Goal: Task Accomplishment & Management: Use online tool/utility

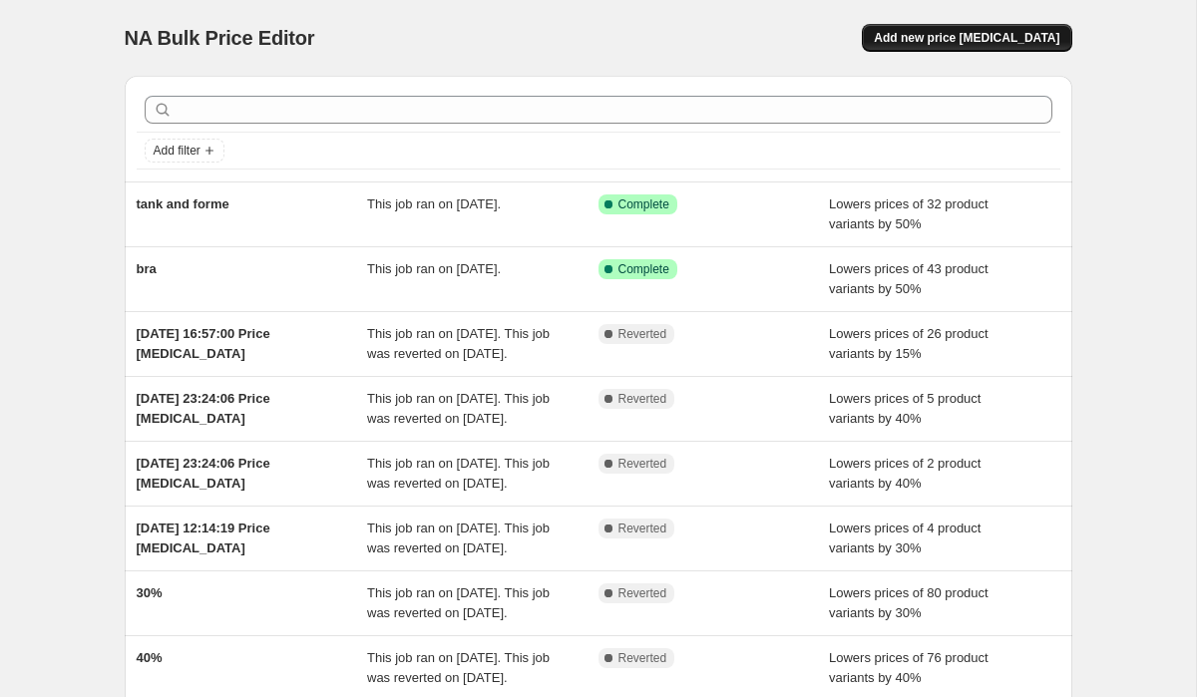
click at [958, 43] on span "Add new price [MEDICAL_DATA]" at bounding box center [967, 38] width 186 height 16
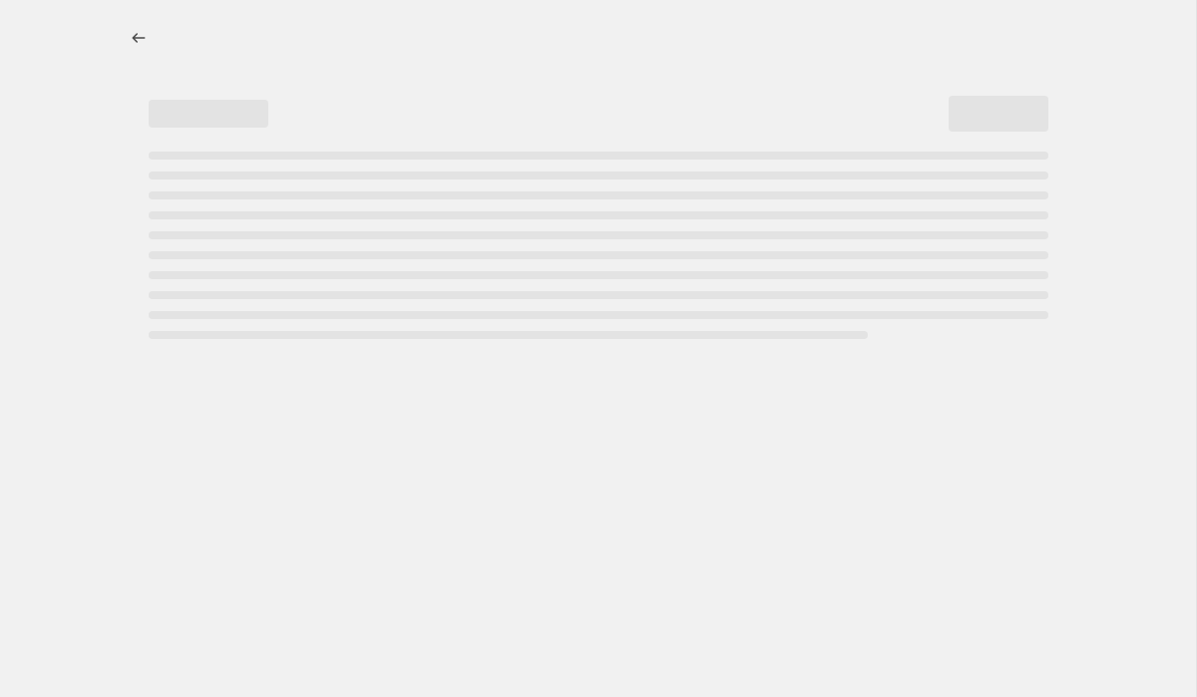
select select "percentage"
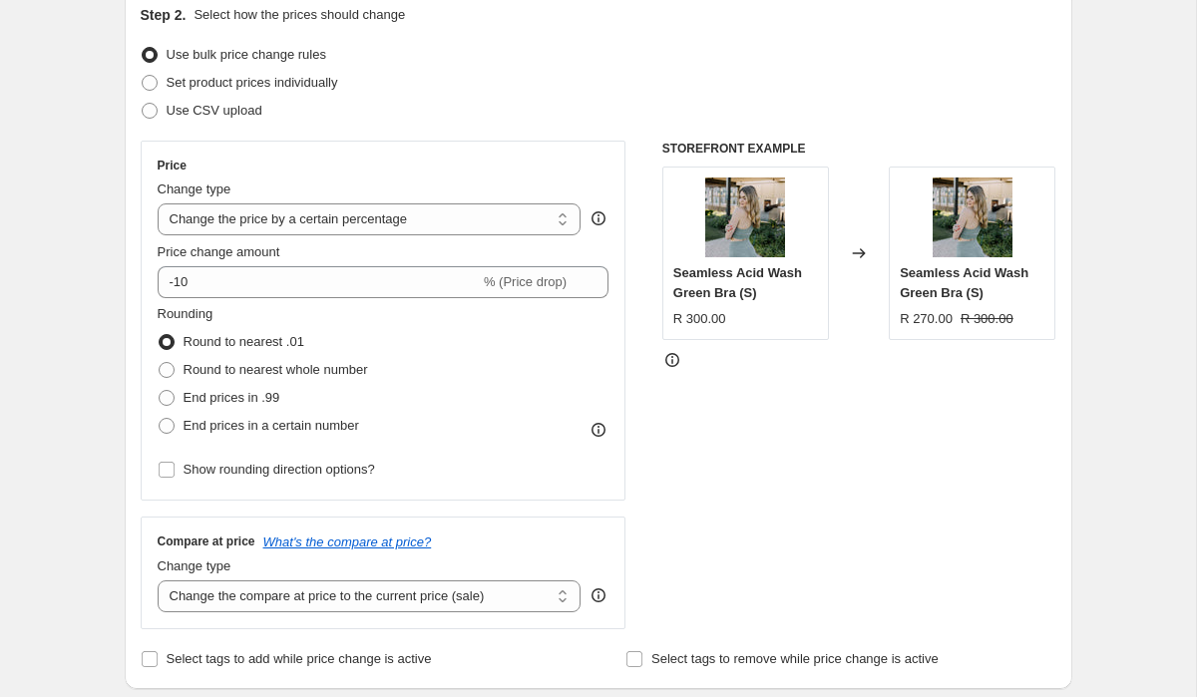
scroll to position [212, 0]
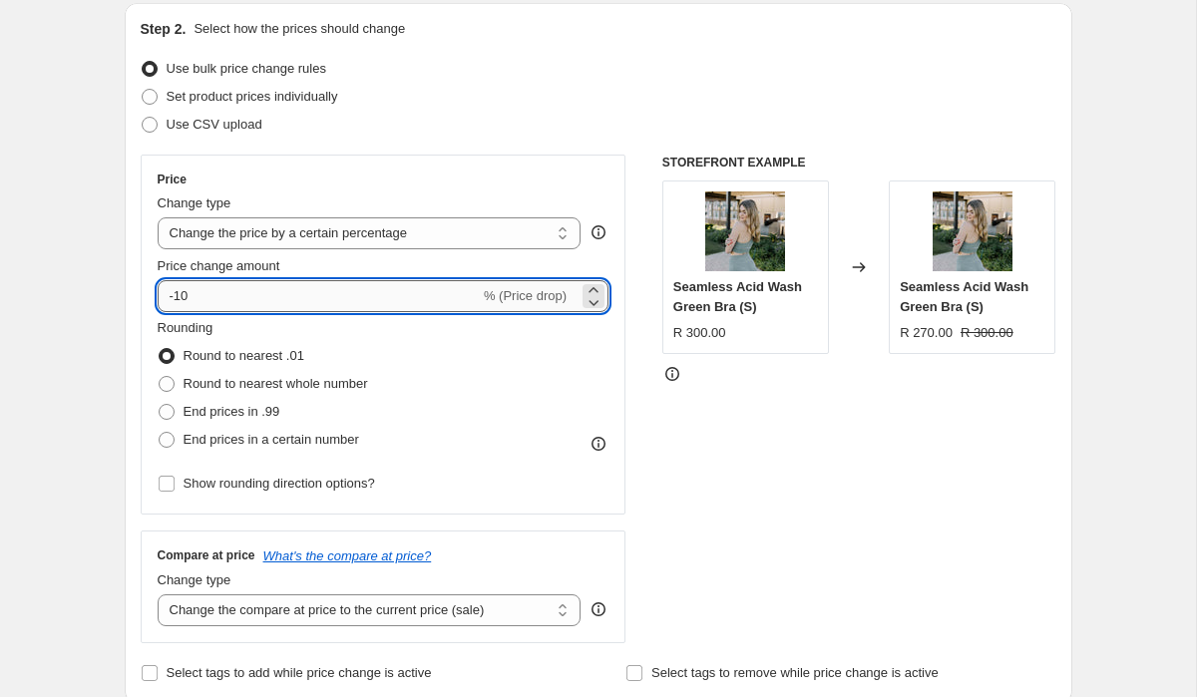
click at [298, 297] on input "-10" at bounding box center [319, 296] width 322 height 32
type input "-1"
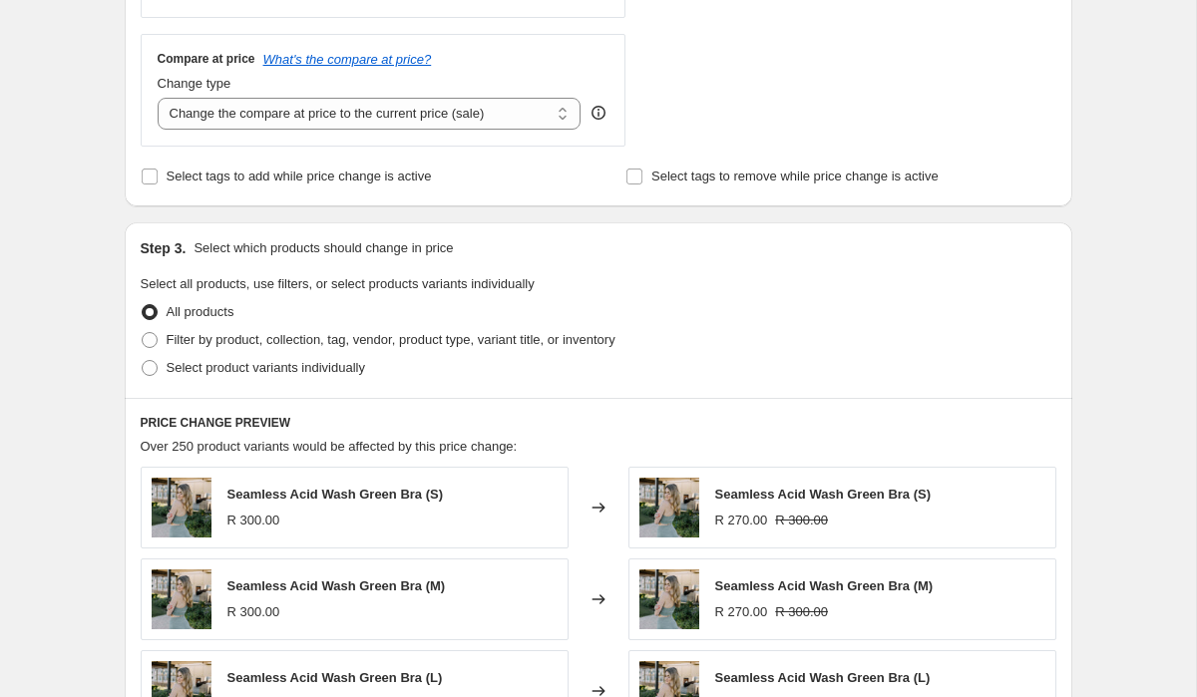
scroll to position [628, 0]
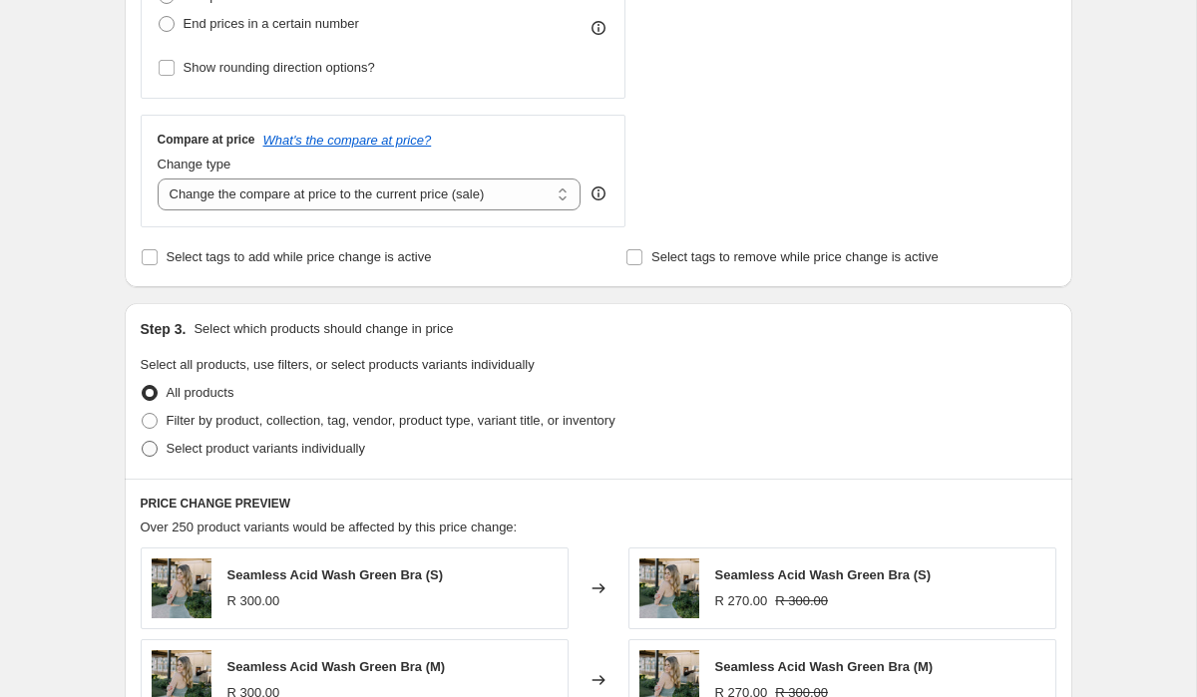
type input "-50"
click at [334, 448] on span "Select product variants individually" at bounding box center [266, 448] width 199 height 15
click at [143, 442] on input "Select product variants individually" at bounding box center [142, 441] width 1 height 1
radio input "true"
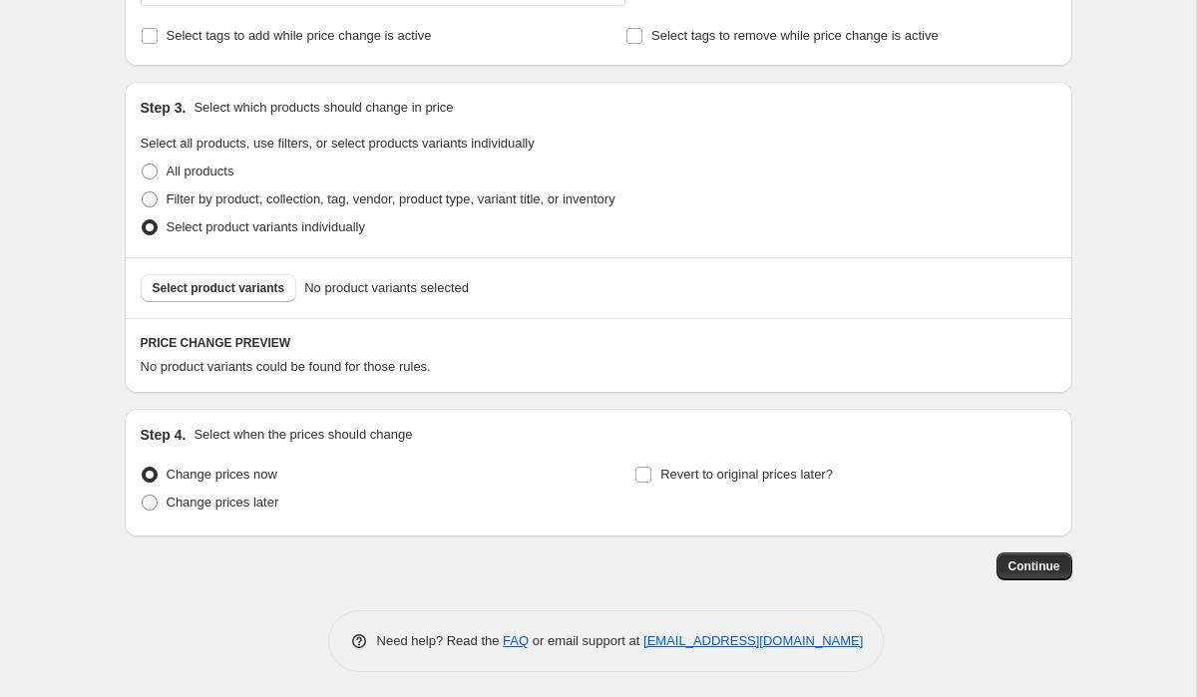
scroll to position [855, 0]
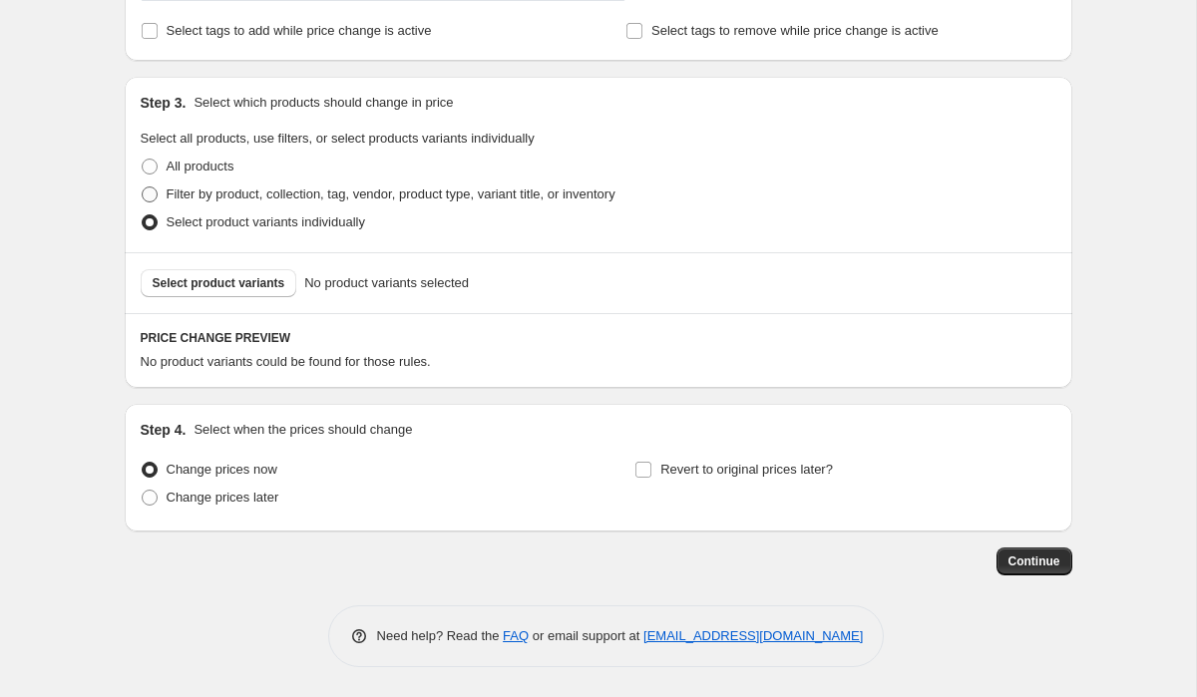
click at [283, 189] on span "Filter by product, collection, tag, vendor, product type, variant title, or inv…" at bounding box center [391, 194] width 449 height 15
click at [143, 188] on input "Filter by product, collection, tag, vendor, product type, variant title, or inv…" at bounding box center [142, 187] width 1 height 1
radio input "true"
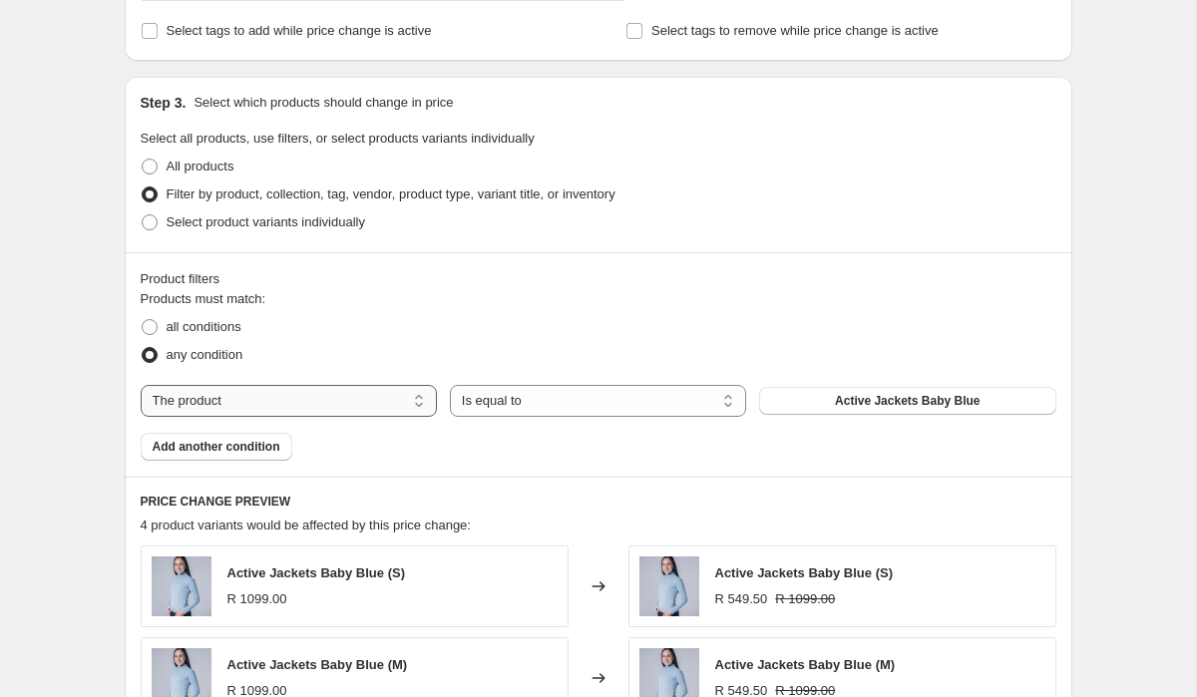
click at [383, 391] on select "The product The product's collection The product's tag The product's vendor The…" at bounding box center [289, 401] width 296 height 32
select select "collection"
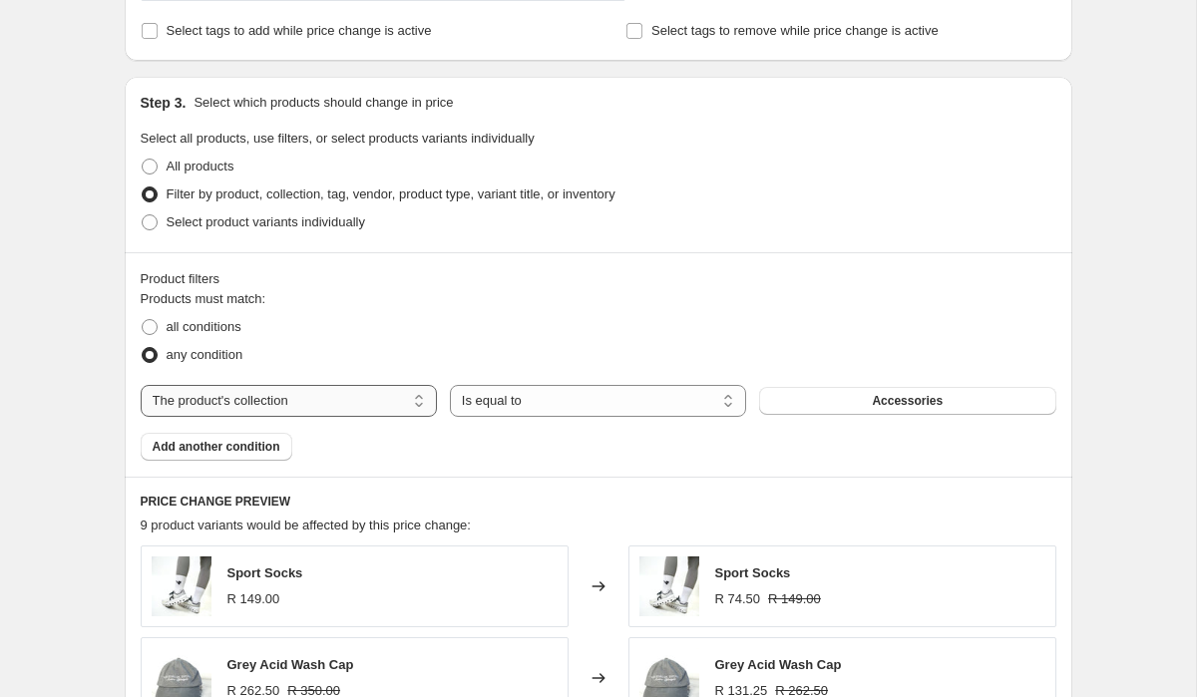
click at [393, 402] on select "The product The product's collection The product's tag The product's vendor The…" at bounding box center [289, 401] width 296 height 32
click at [141, 385] on select "The product The product's collection The product's tag The product's vendor The…" at bounding box center [289, 401] width 296 height 32
click at [951, 407] on button "Accessories" at bounding box center [907, 401] width 296 height 28
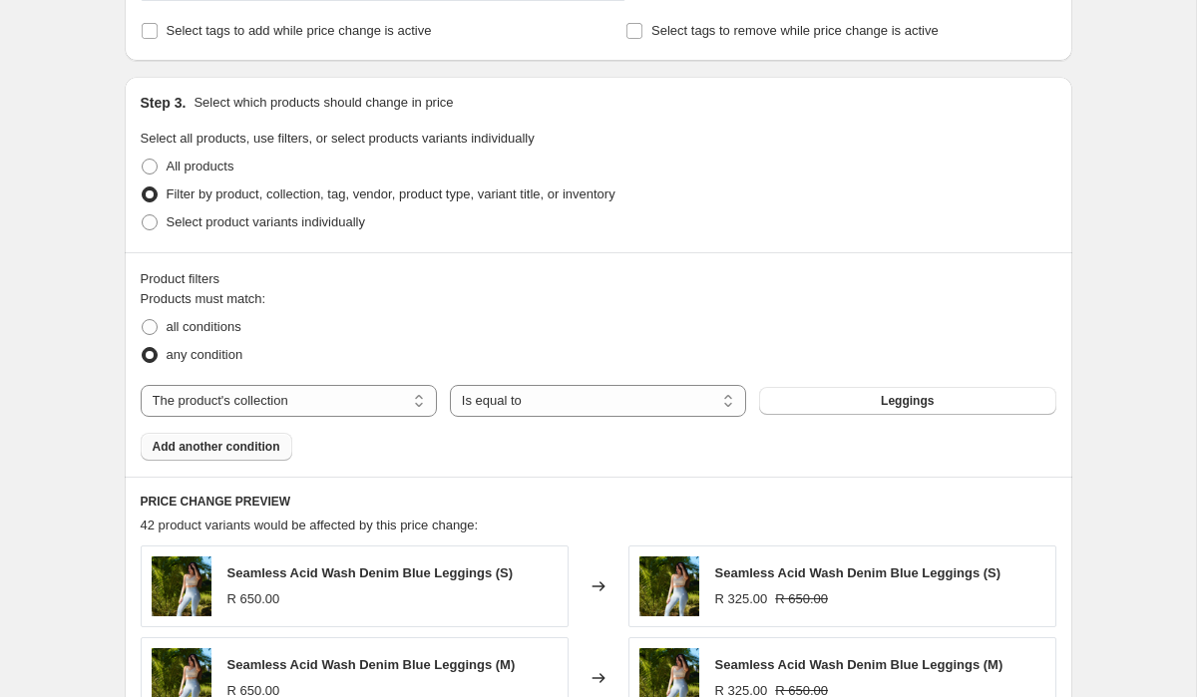
click at [277, 447] on span "Add another condition" at bounding box center [217, 447] width 128 height 16
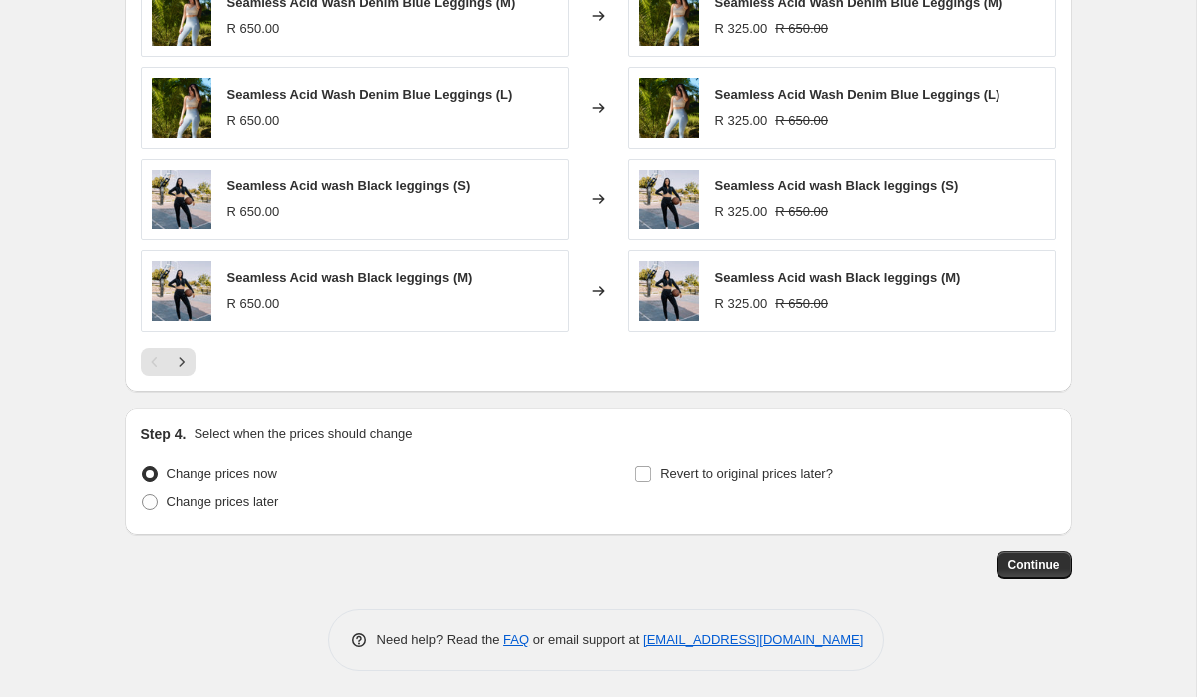
scroll to position [1565, 0]
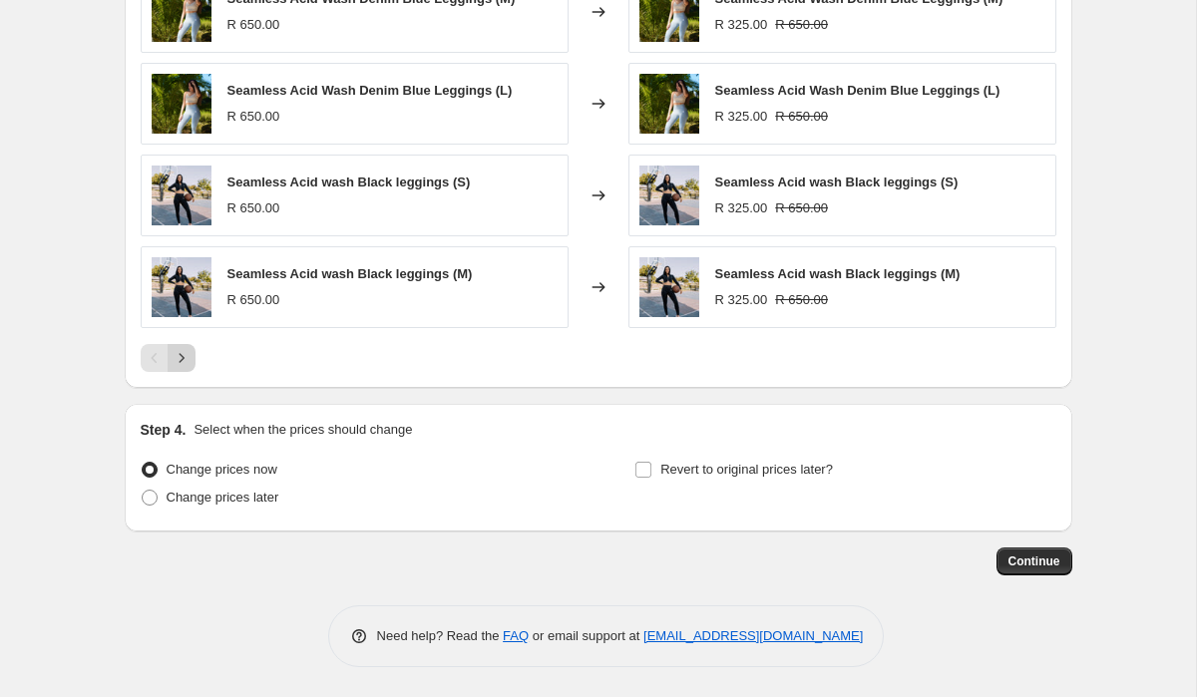
click at [182, 363] on icon "Next" at bounding box center [182, 358] width 20 height 20
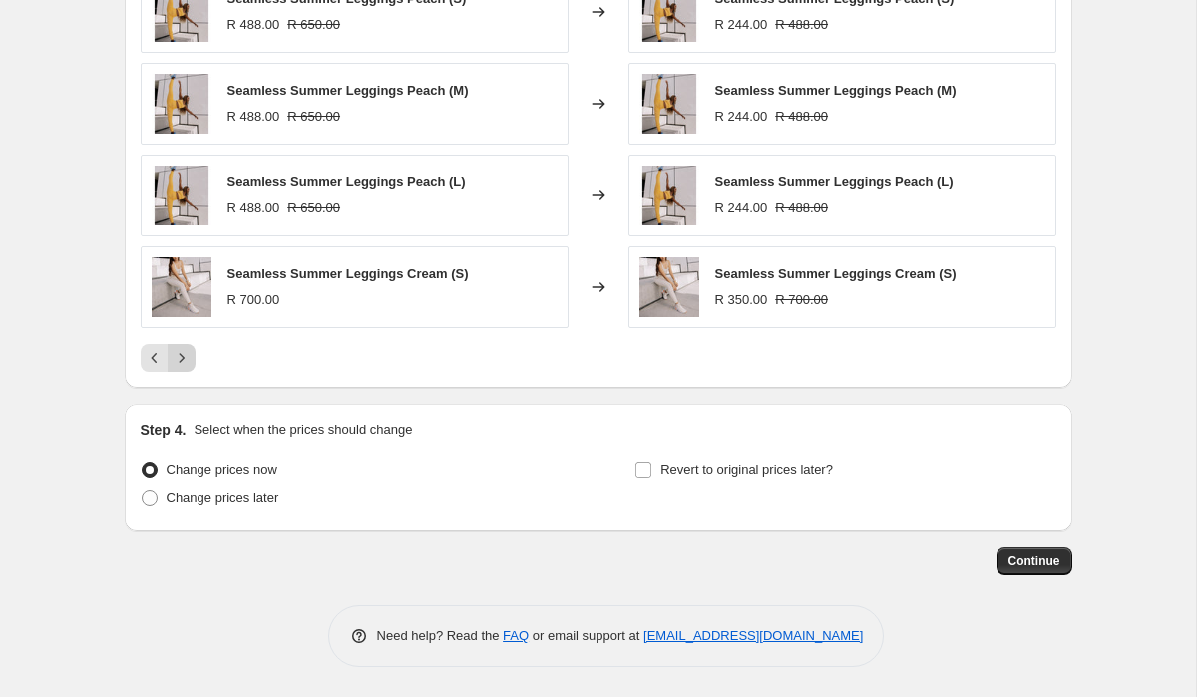
click at [189, 365] on icon "Next" at bounding box center [182, 358] width 20 height 20
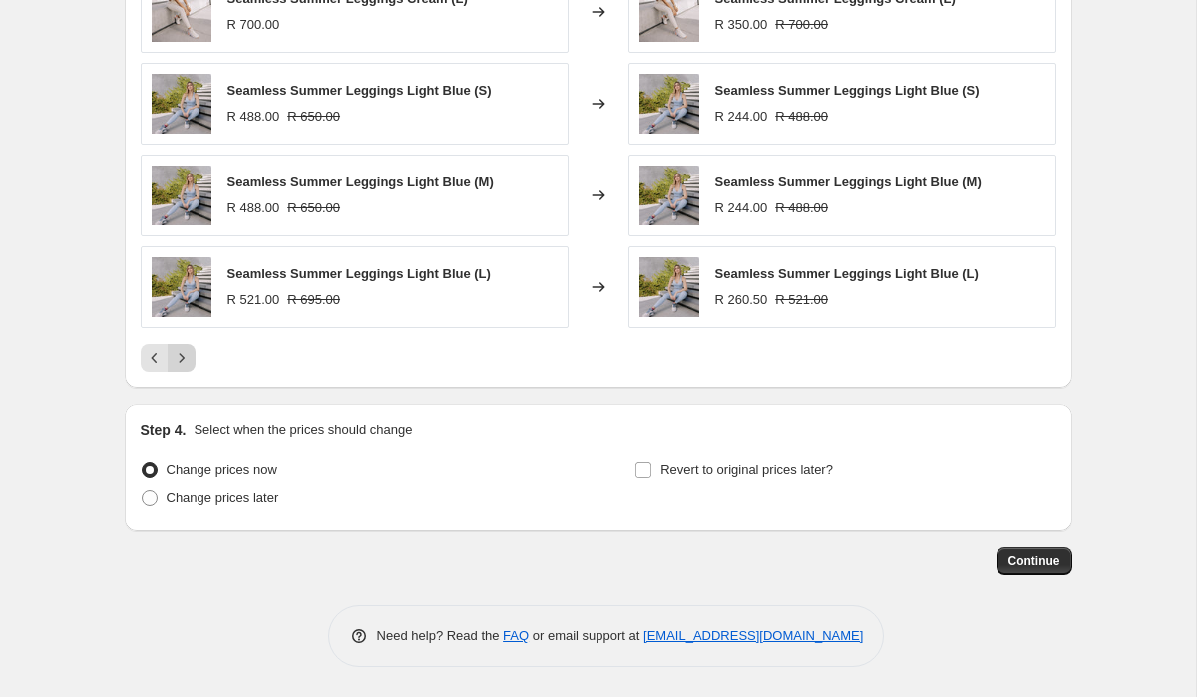
click at [186, 365] on icon "Next" at bounding box center [182, 358] width 20 height 20
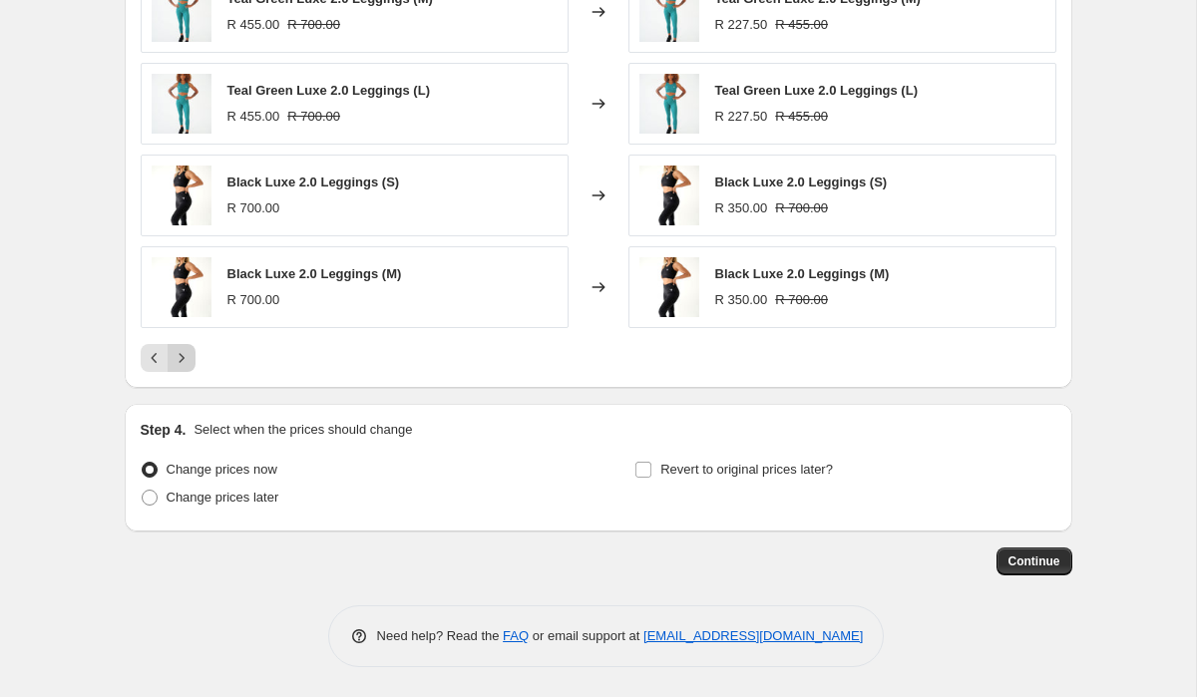
click at [186, 365] on icon "Next" at bounding box center [182, 358] width 20 height 20
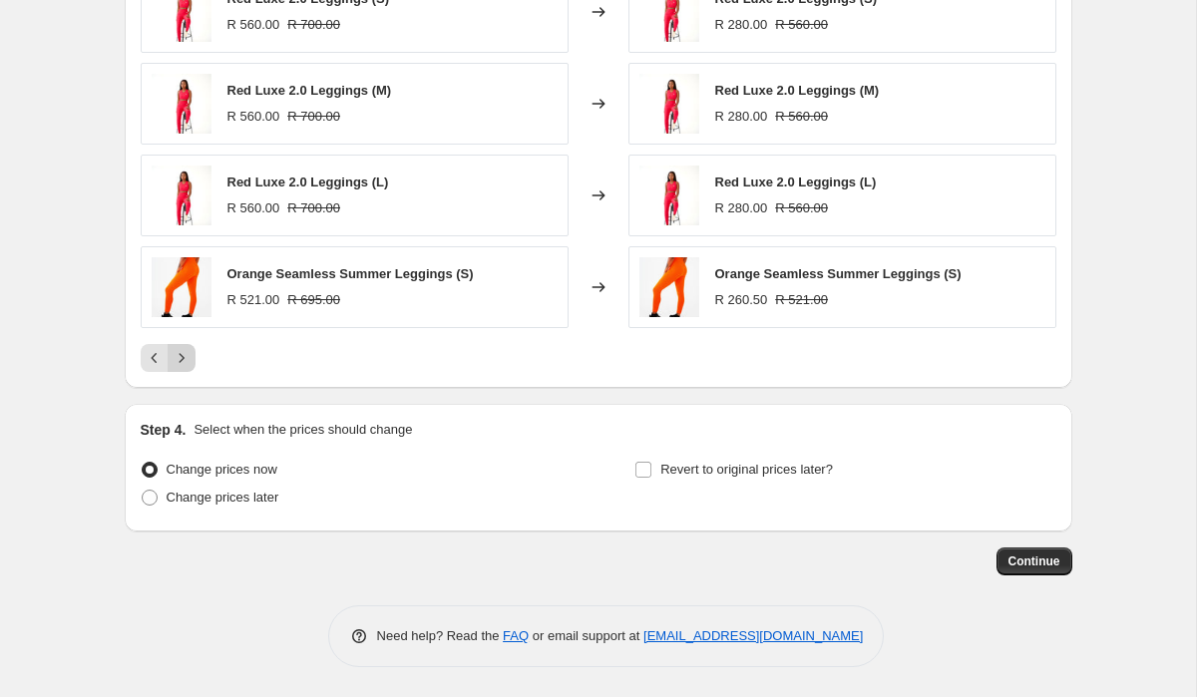
click at [186, 365] on icon "Next" at bounding box center [182, 358] width 20 height 20
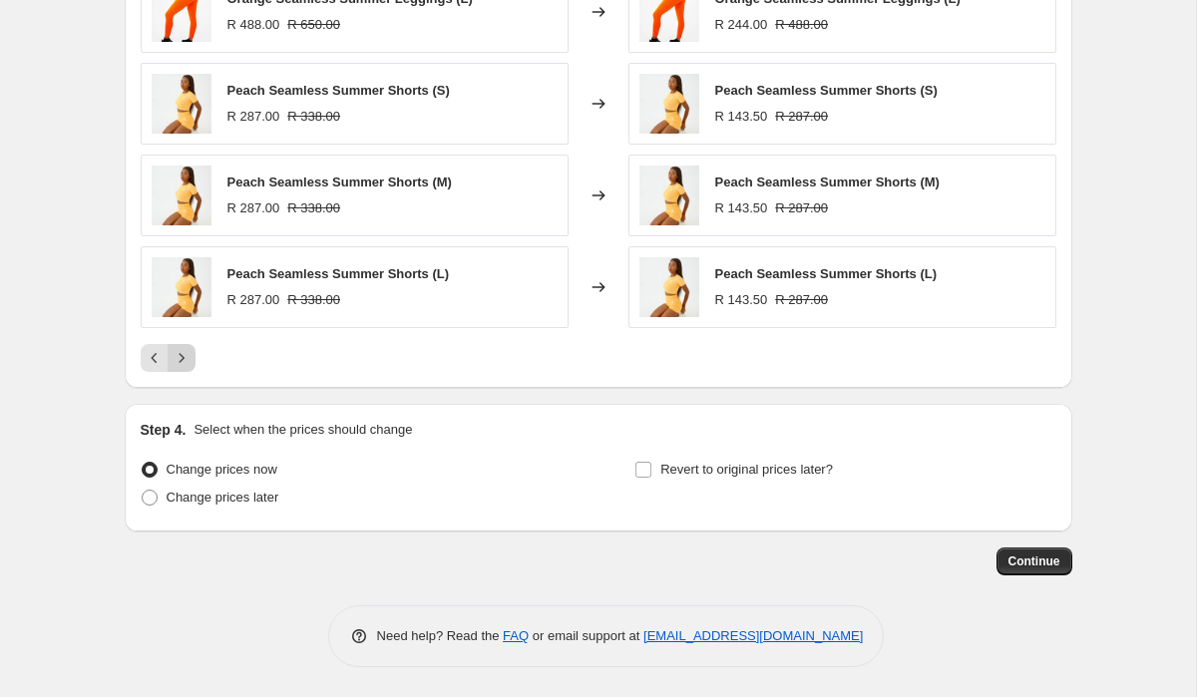
click at [186, 365] on icon "Next" at bounding box center [182, 358] width 20 height 20
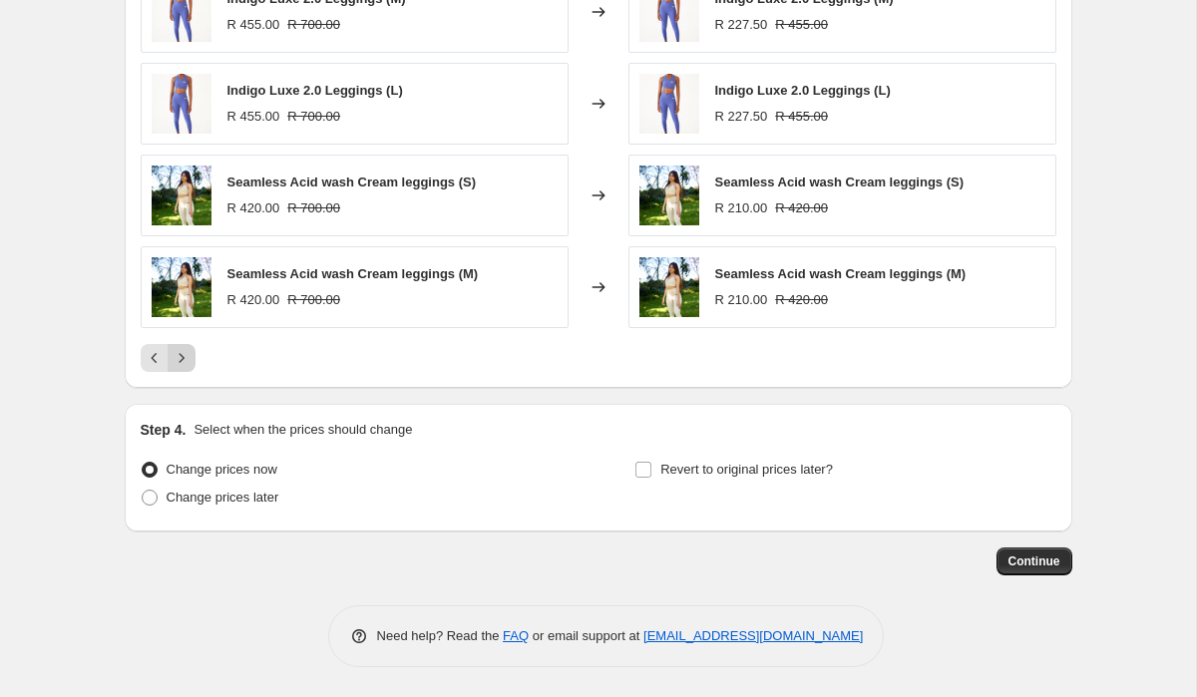
click at [186, 365] on icon "Next" at bounding box center [182, 358] width 20 height 20
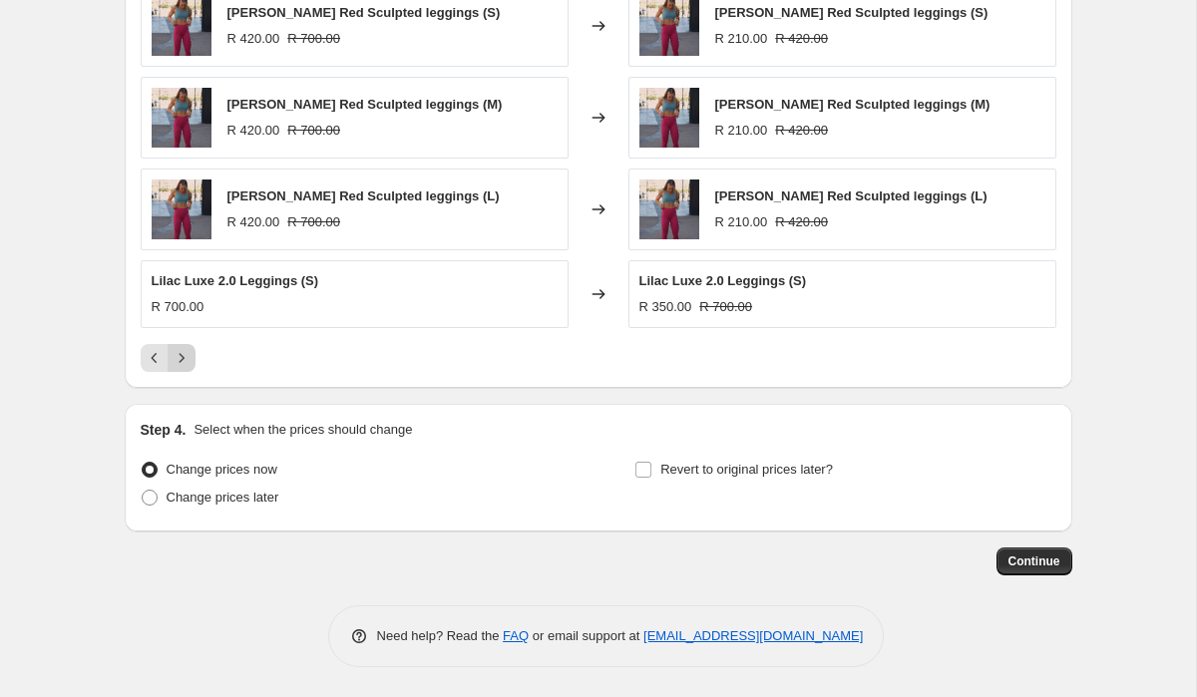
scroll to position [1551, 0]
click at [186, 365] on icon "Next" at bounding box center [182, 358] width 20 height 20
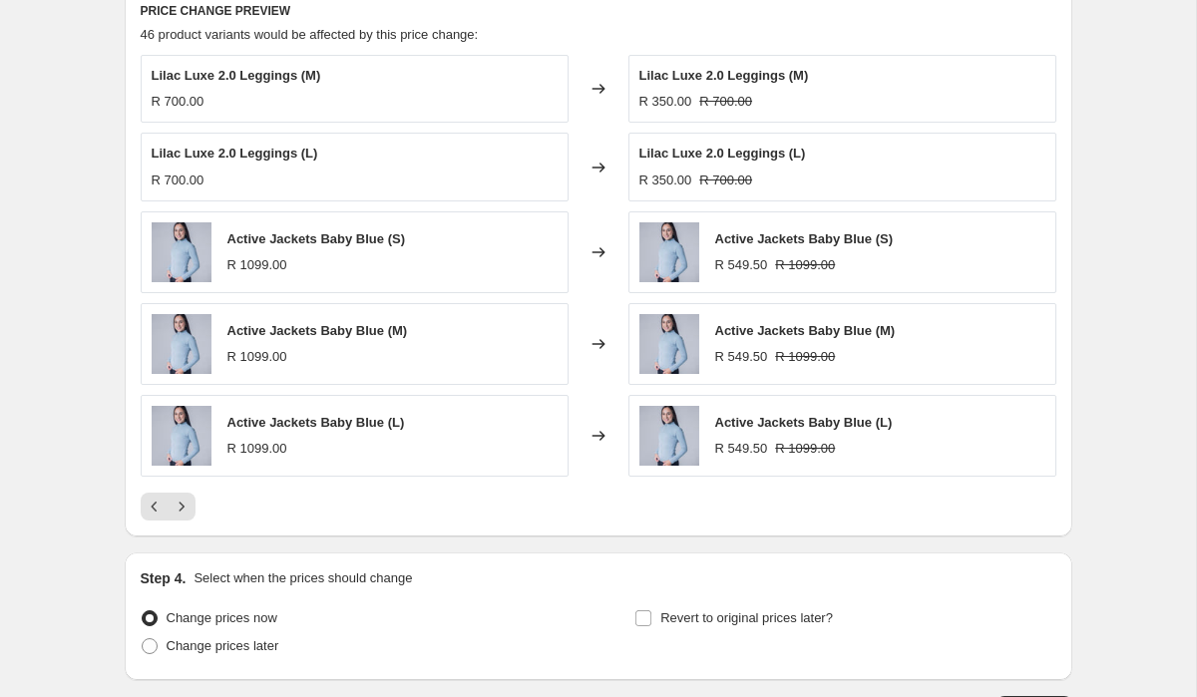
scroll to position [1393, 0]
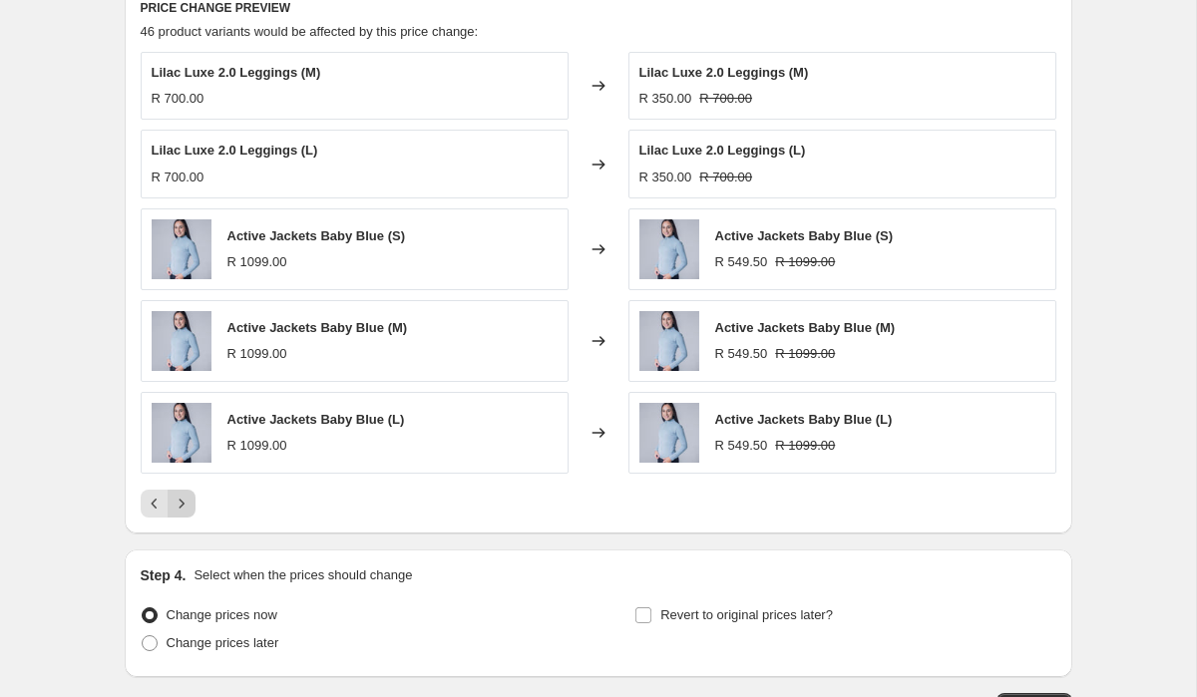
click at [189, 504] on icon "Next" at bounding box center [182, 504] width 20 height 20
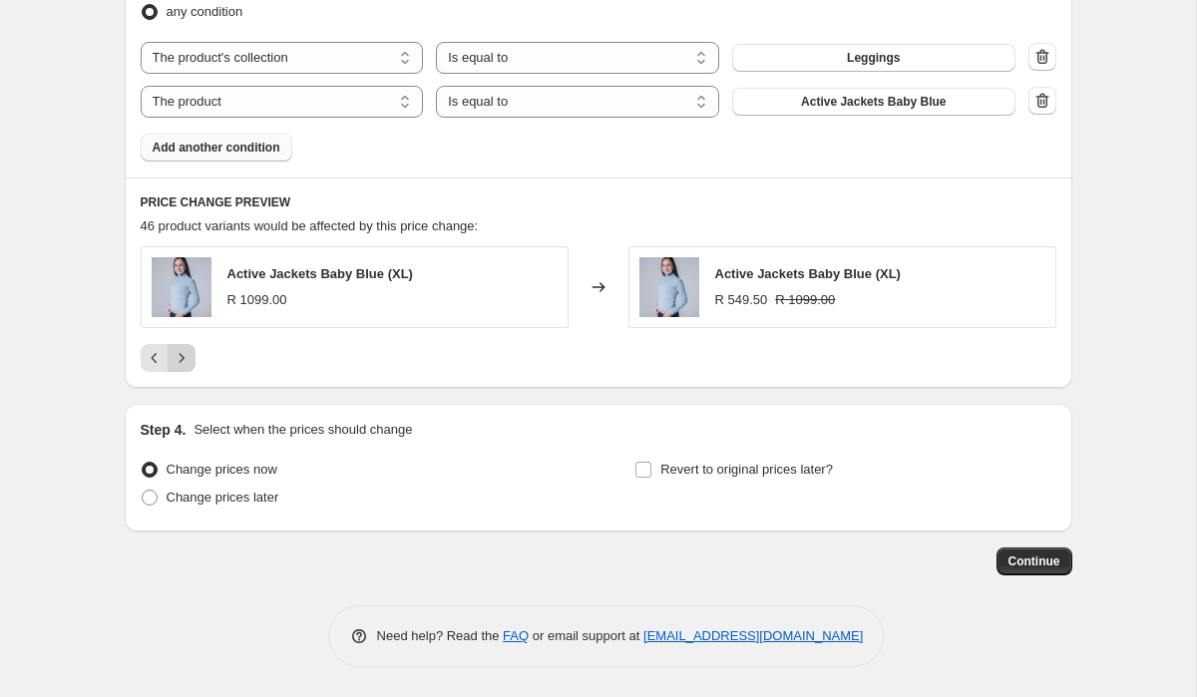
scroll to position [1198, 0]
click at [177, 350] on div "Pagination" at bounding box center [182, 358] width 28 height 28
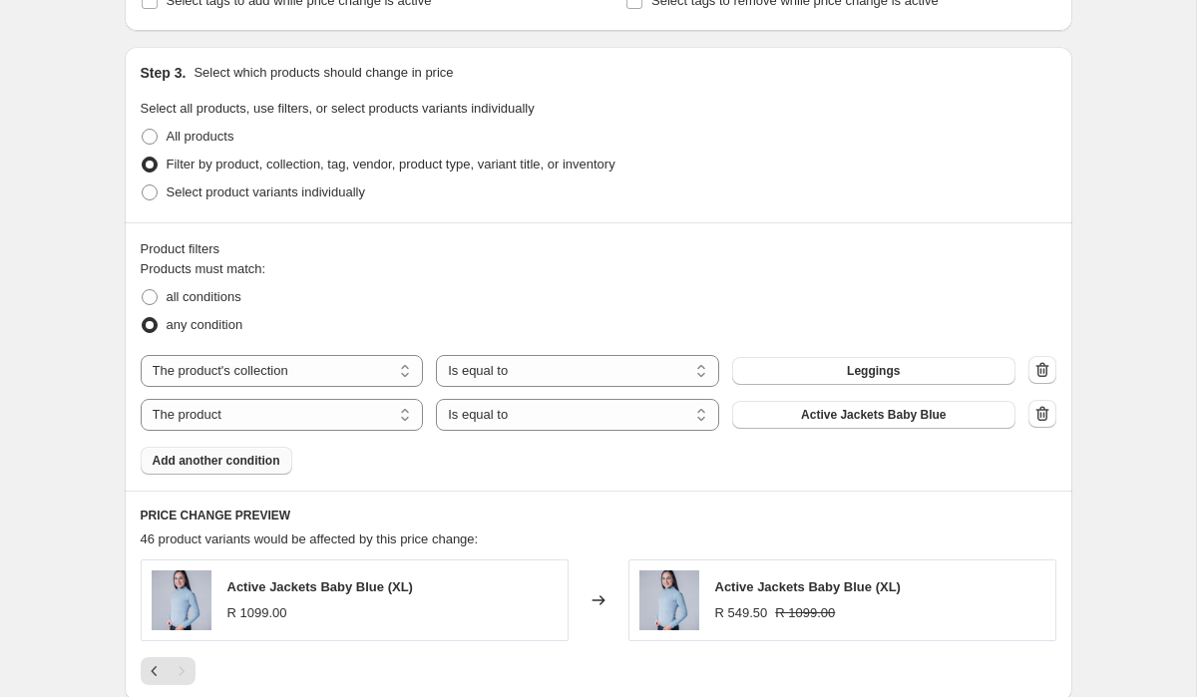
scroll to position [783, 0]
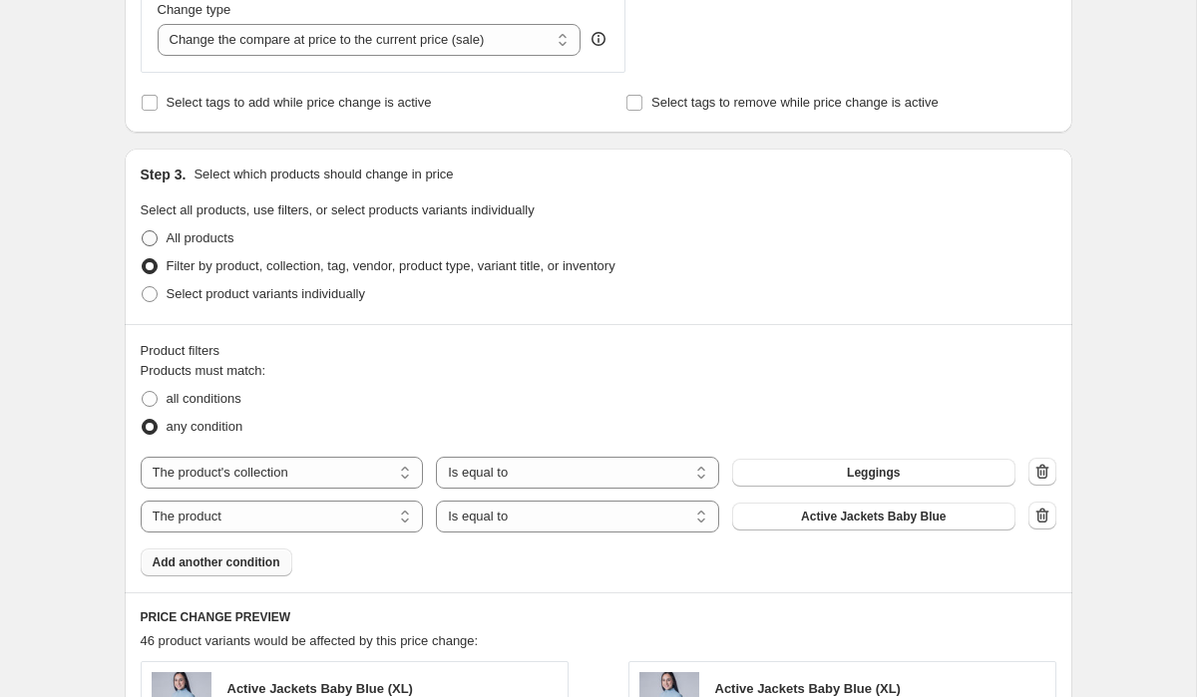
click at [207, 236] on span "All products" at bounding box center [201, 237] width 68 height 15
click at [143, 231] on input "All products" at bounding box center [142, 230] width 1 height 1
radio input "true"
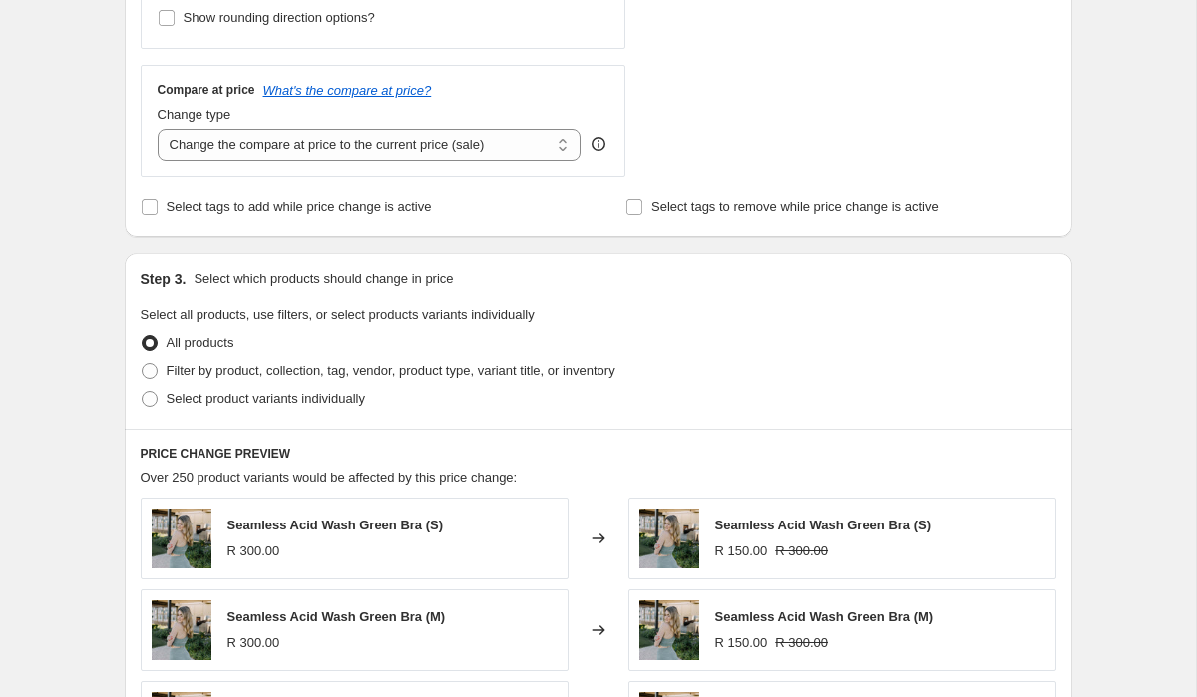
scroll to position [679, 0]
click at [245, 207] on span "Select tags to add while price change is active" at bounding box center [299, 206] width 265 height 15
click at [158, 207] on input "Select tags to add while price change is active" at bounding box center [150, 207] width 16 height 16
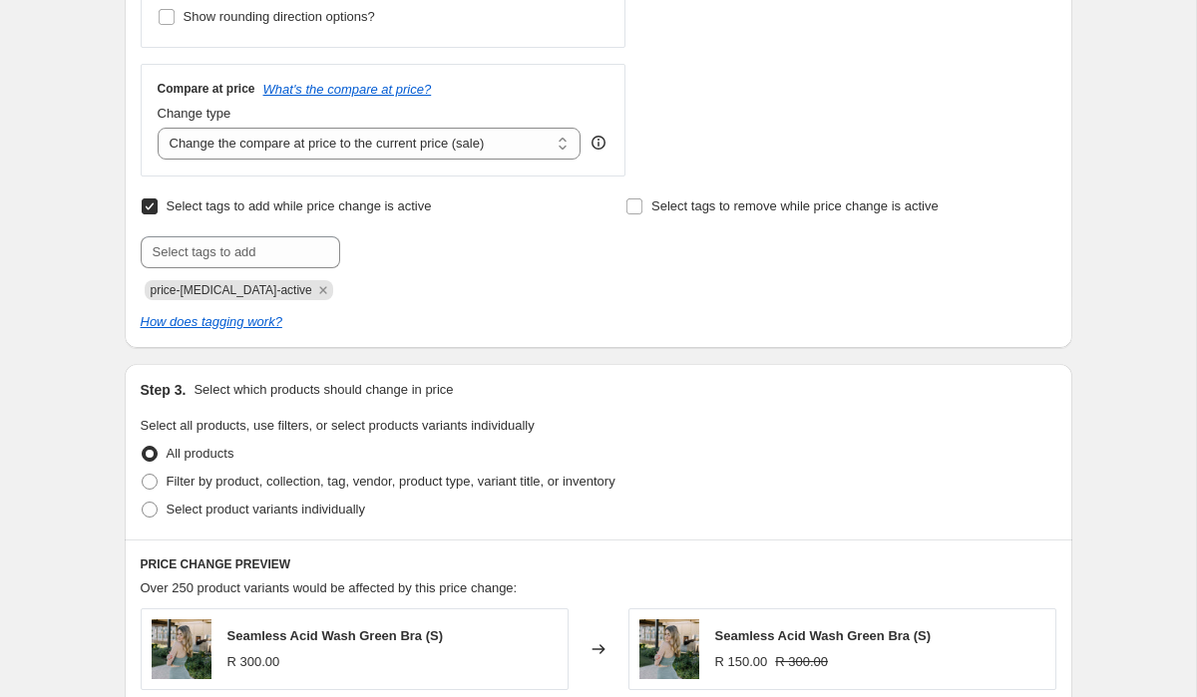
click at [245, 207] on span "Select tags to add while price change is active" at bounding box center [299, 206] width 265 height 15
click at [158, 207] on input "Select tags to add while price change is active" at bounding box center [150, 207] width 16 height 16
checkbox input "false"
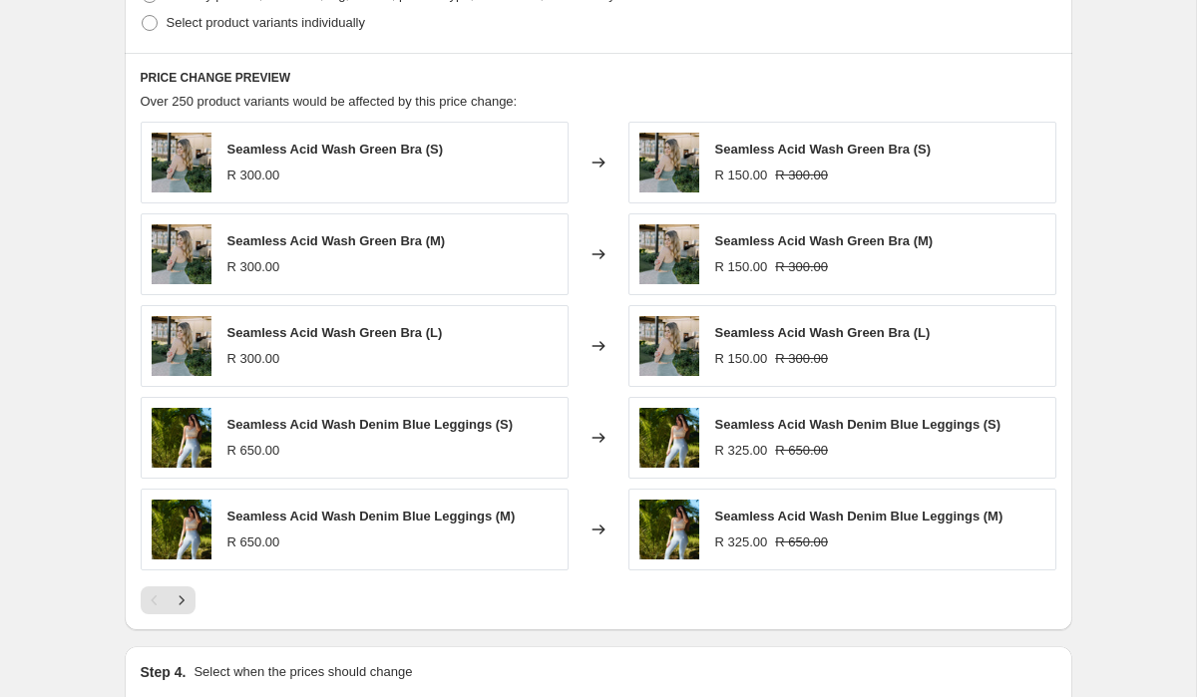
scroll to position [934, 0]
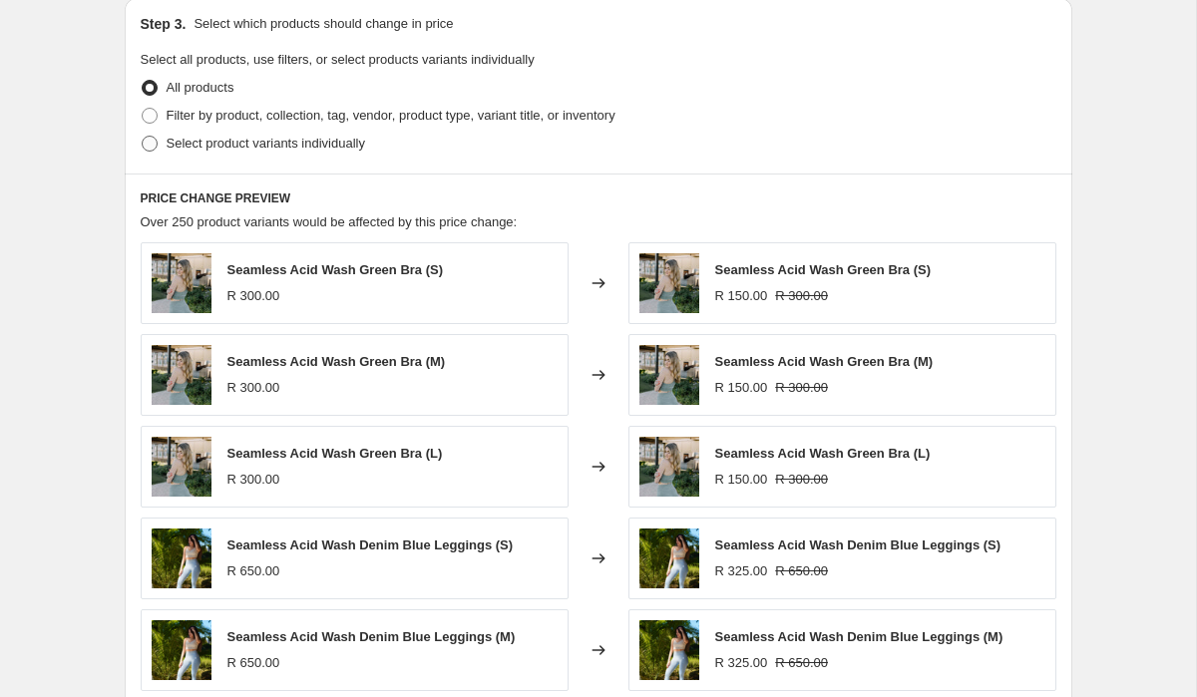
click at [268, 145] on span "Select product variants individually" at bounding box center [266, 143] width 199 height 15
click at [143, 137] on input "Select product variants individually" at bounding box center [142, 136] width 1 height 1
radio input "true"
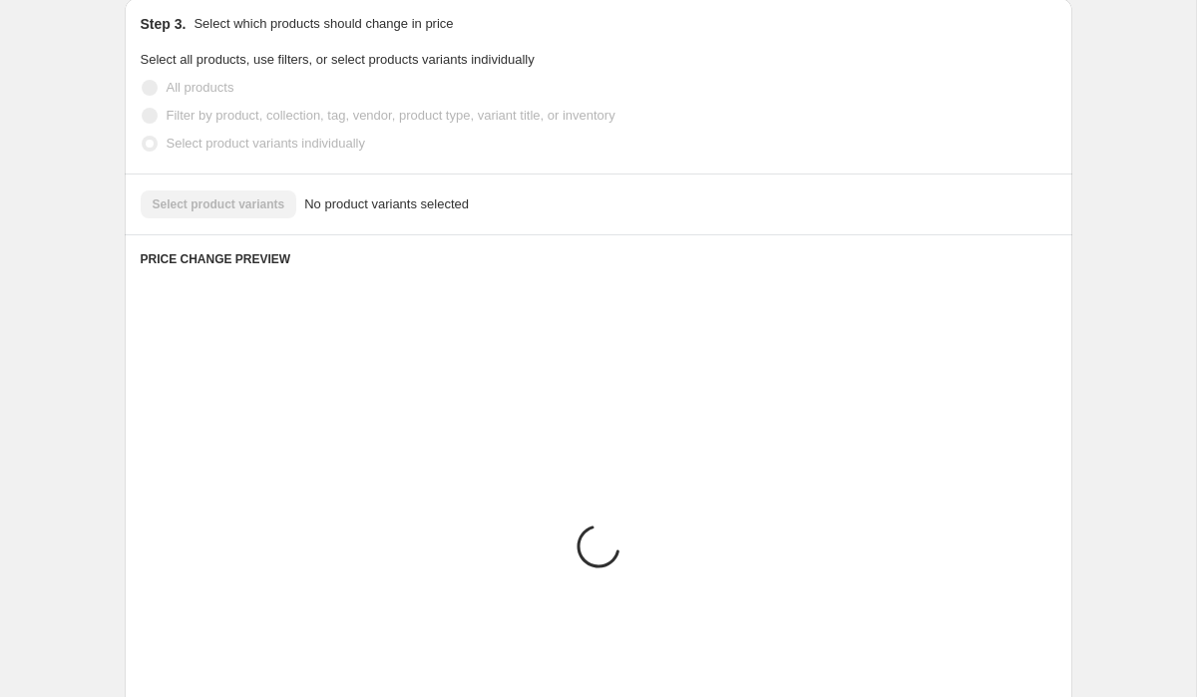
scroll to position [855, 0]
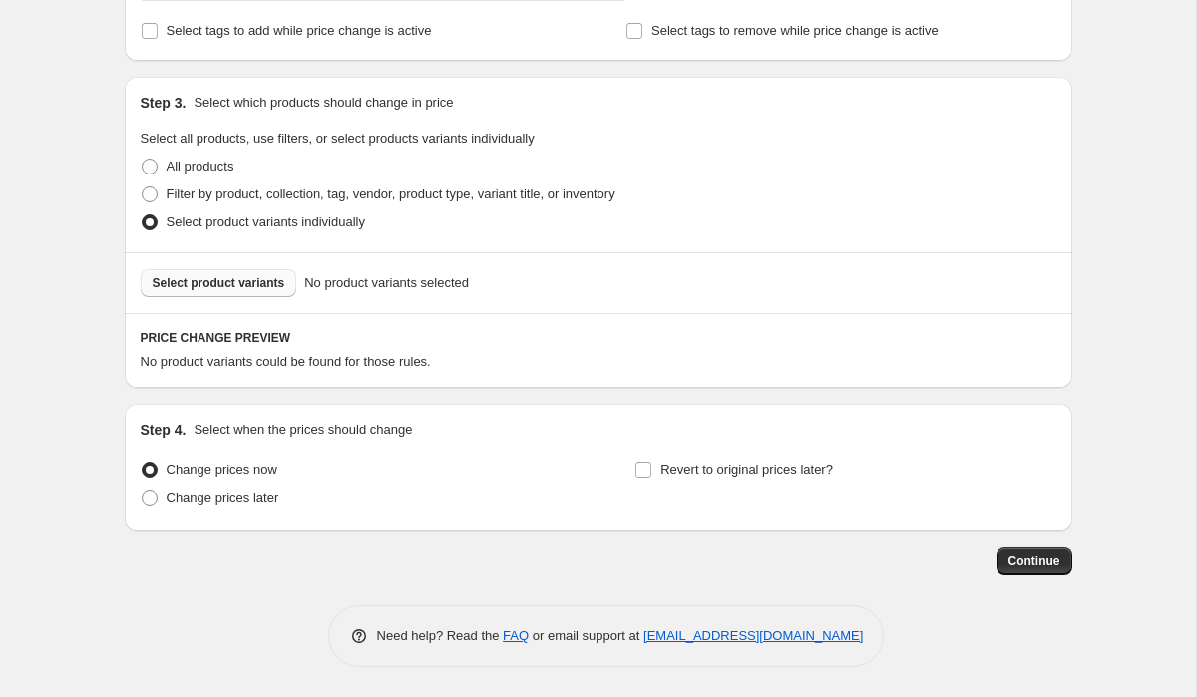
click at [270, 276] on span "Select product variants" at bounding box center [219, 283] width 133 height 16
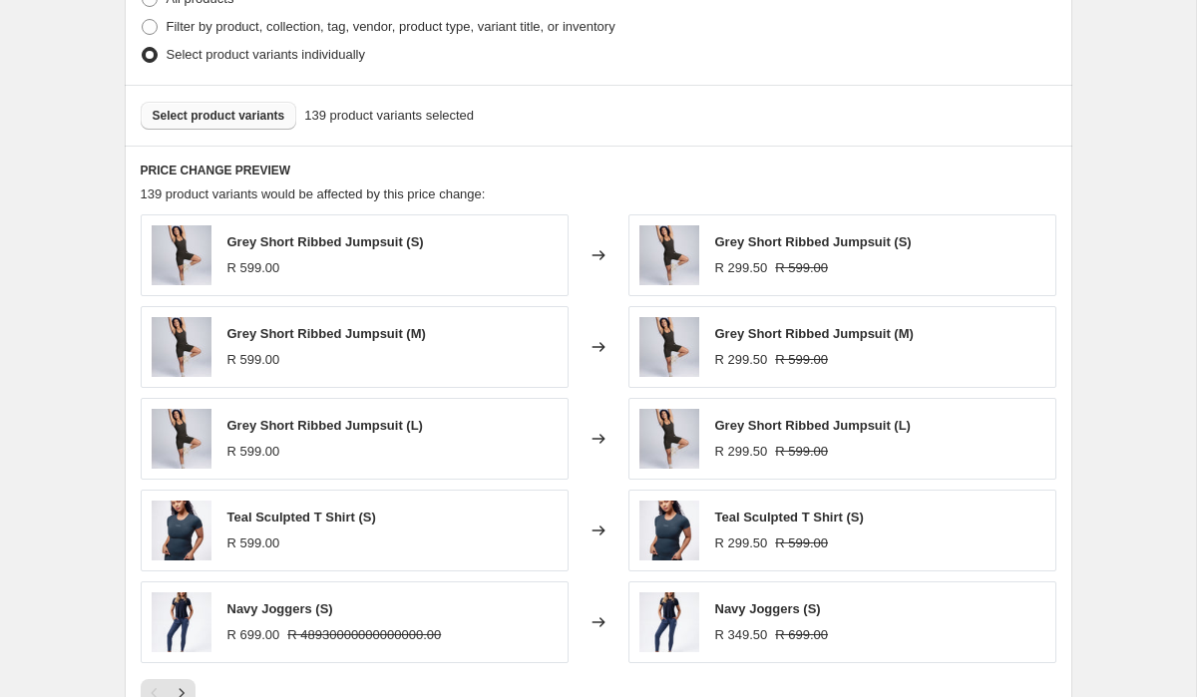
scroll to position [1358, 0]
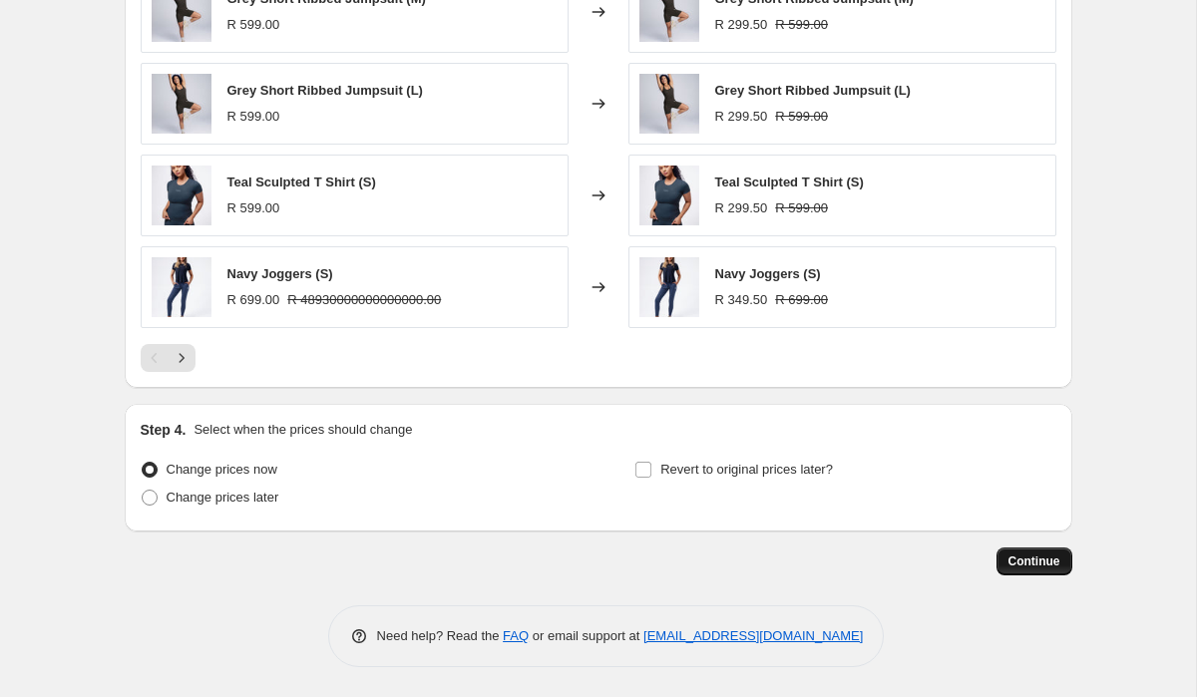
click at [1013, 559] on span "Continue" at bounding box center [1035, 562] width 52 height 16
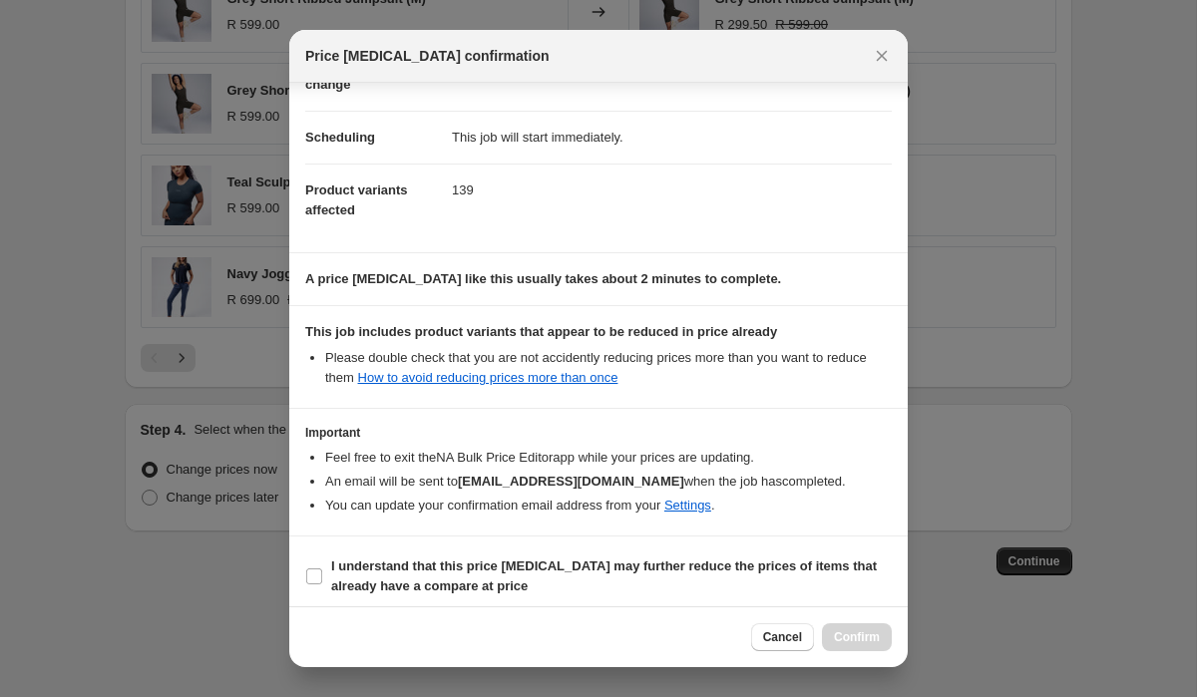
scroll to position [143, 0]
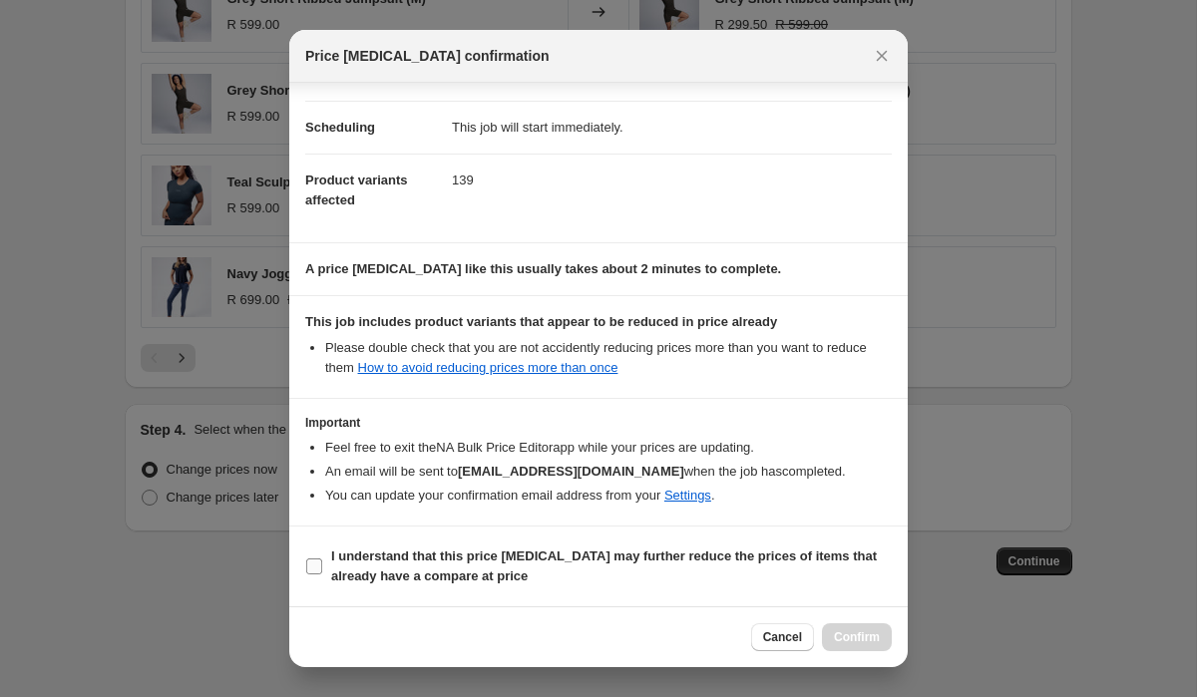
click at [694, 552] on b "I understand that this price [MEDICAL_DATA] may further reduce the prices of it…" at bounding box center [604, 566] width 546 height 35
click at [322, 559] on input "I understand that this price [MEDICAL_DATA] may further reduce the prices of it…" at bounding box center [314, 567] width 16 height 16
checkbox input "true"
click at [856, 625] on button "Confirm" at bounding box center [857, 637] width 70 height 28
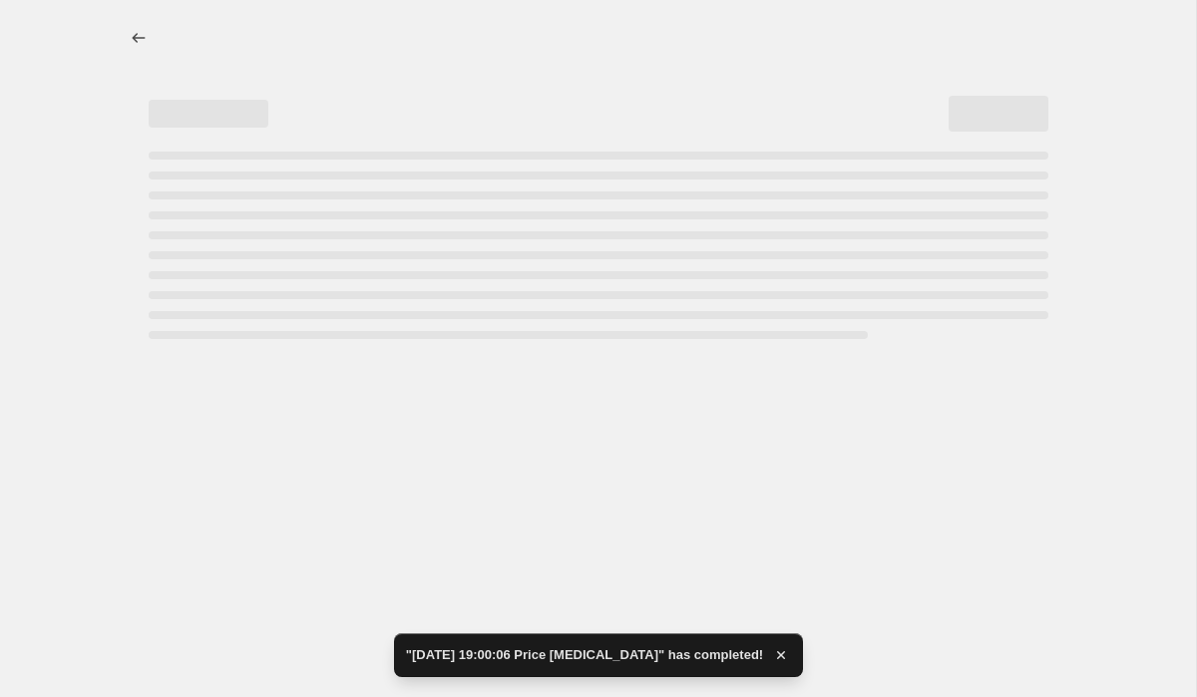
select select "percentage"
